Goal: Find specific page/section: Find specific page/section

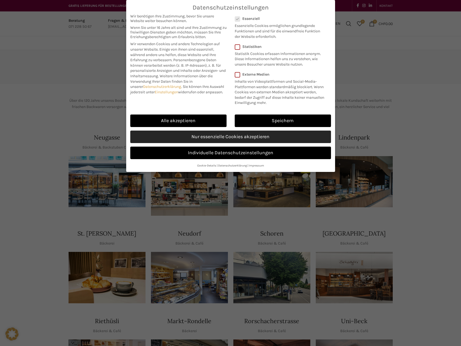
click at [281, 133] on link "Nur essenzielle Cookies akzeptieren" at bounding box center [230, 137] width 201 height 13
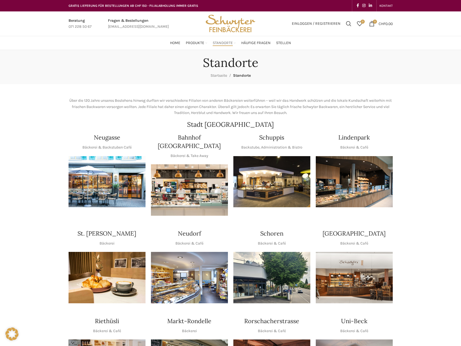
click at [116, 178] on img "1 / 1" at bounding box center [107, 181] width 77 height 51
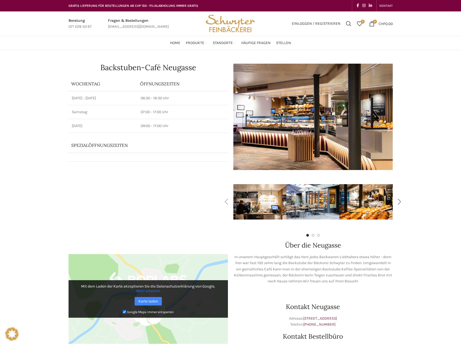
click at [402, 201] on div "Next slide" at bounding box center [400, 202] width 14 height 14
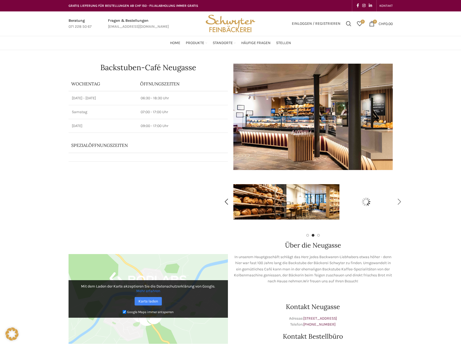
click at [399, 202] on div "Next slide" at bounding box center [400, 202] width 14 height 14
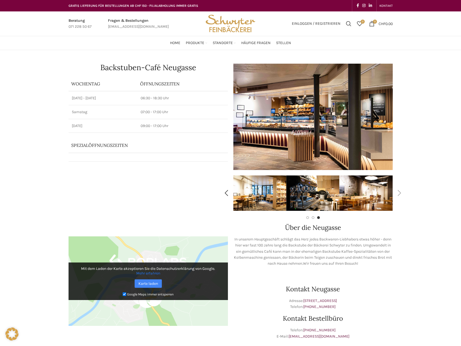
click at [401, 192] on div "Next slide" at bounding box center [400, 193] width 14 height 14
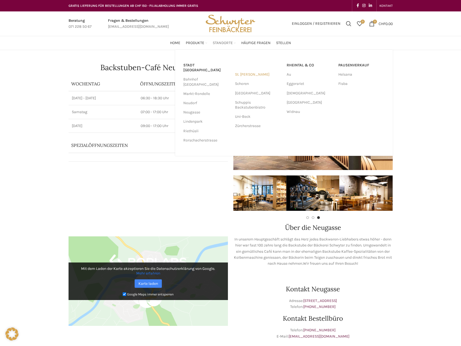
click at [243, 75] on link "St. [PERSON_NAME]" at bounding box center [258, 74] width 46 height 9
click at [197, 75] on link "Bahnhof [GEOGRAPHIC_DATA]" at bounding box center [206, 82] width 46 height 14
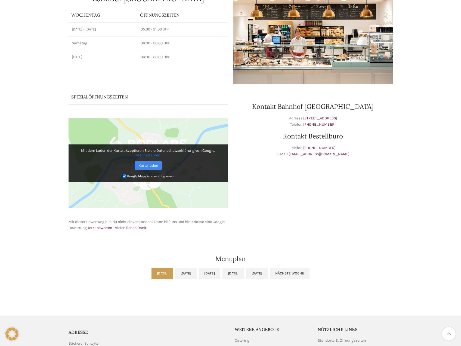
scroll to position [82, 0]
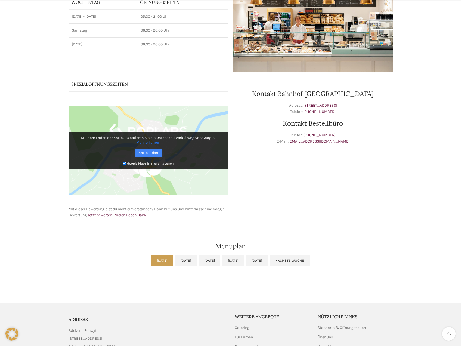
click at [152, 260] on link "Mo, 25.08.2025" at bounding box center [163, 260] width 22 height 11
click at [175, 260] on link "[DATE]" at bounding box center [186, 260] width 22 height 11
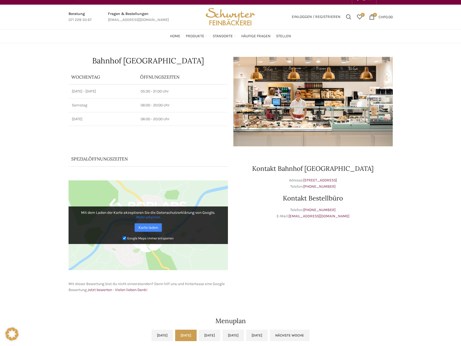
scroll to position [0, 0]
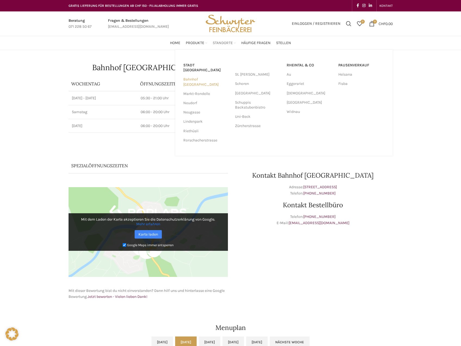
click at [214, 75] on link "Bahnhof [GEOGRAPHIC_DATA]" at bounding box center [206, 82] width 46 height 14
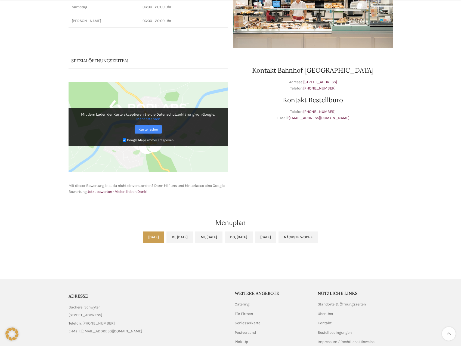
scroll to position [109, 0]
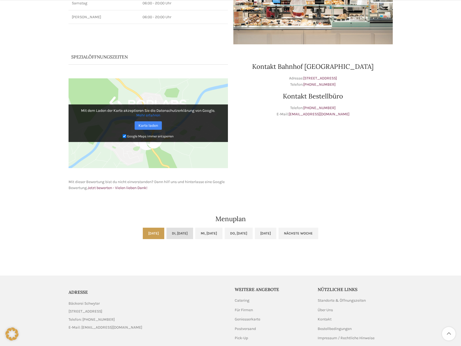
click at [171, 235] on link "Di, [DATE]" at bounding box center [180, 233] width 27 height 11
click at [198, 231] on link "Mi, [DATE]" at bounding box center [208, 233] width 27 height 11
click at [238, 235] on link "Do, [DATE]" at bounding box center [239, 233] width 28 height 11
click at [277, 235] on link "[DATE]" at bounding box center [266, 233] width 22 height 11
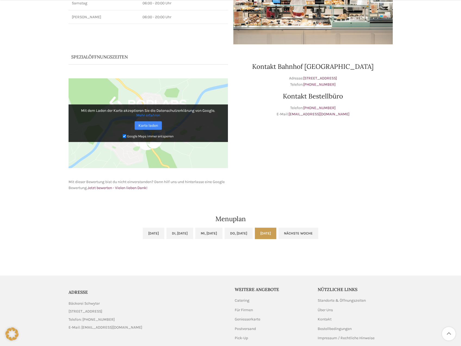
click at [277, 235] on link "[DATE]" at bounding box center [266, 233] width 22 height 11
